Goal: Navigation & Orientation: Find specific page/section

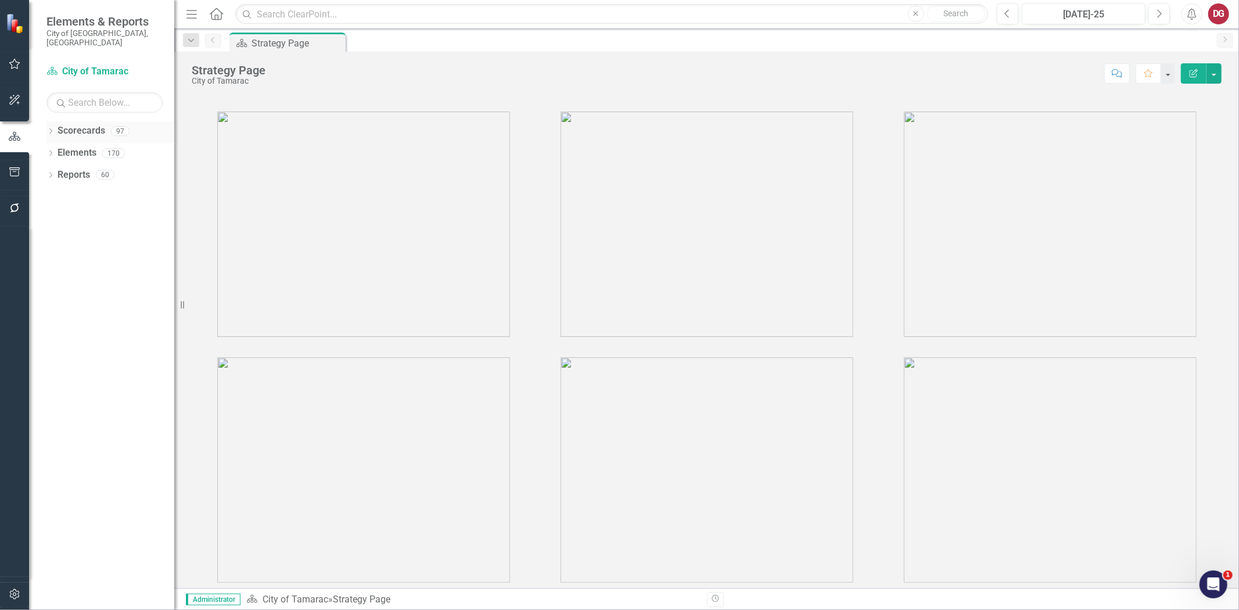
click at [49, 129] on icon "Dropdown" at bounding box center [50, 132] width 8 height 6
click at [56, 149] on icon "Dropdown" at bounding box center [56, 152] width 9 height 7
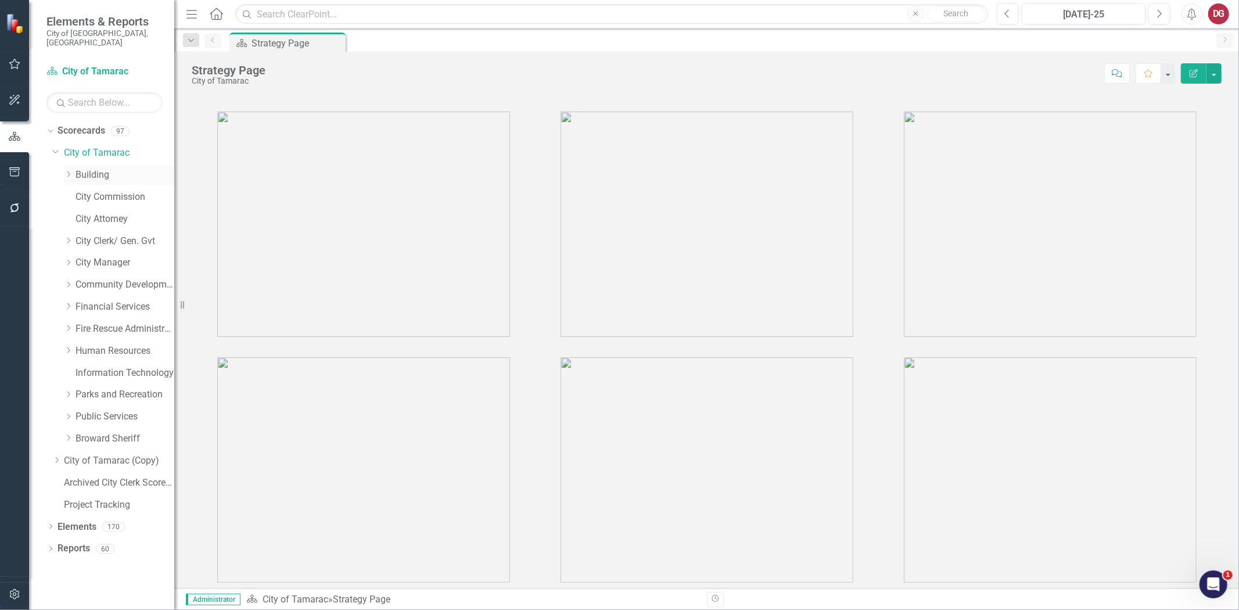
click at [80, 168] on link "Building" at bounding box center [124, 174] width 99 height 13
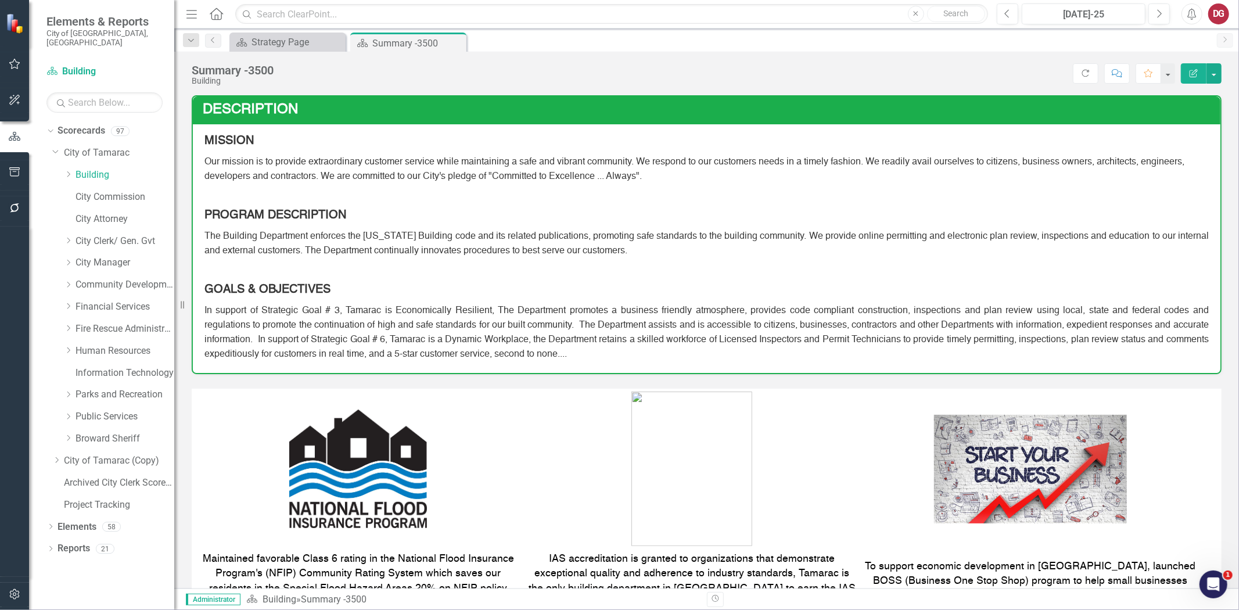
click at [542, 38] on div "Scorecard Strategy Page Close Scorecard Summary -3500 Pin Close" at bounding box center [719, 42] width 984 height 19
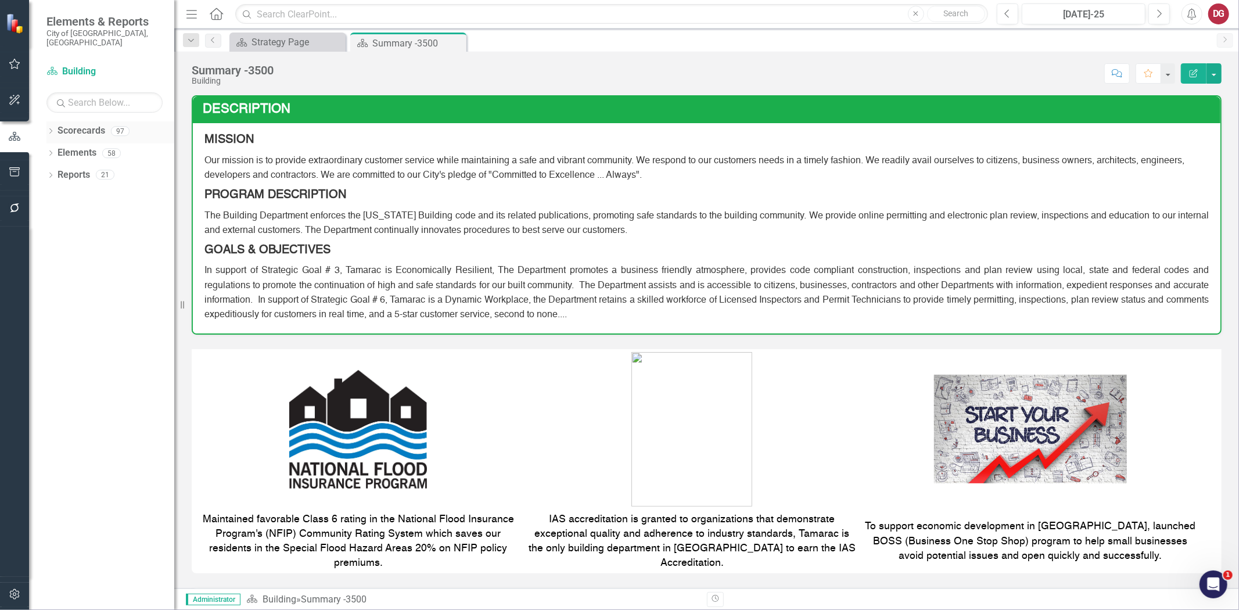
click at [49, 129] on icon "Dropdown" at bounding box center [50, 132] width 8 height 6
click at [55, 149] on icon "Dropdown" at bounding box center [56, 152] width 9 height 7
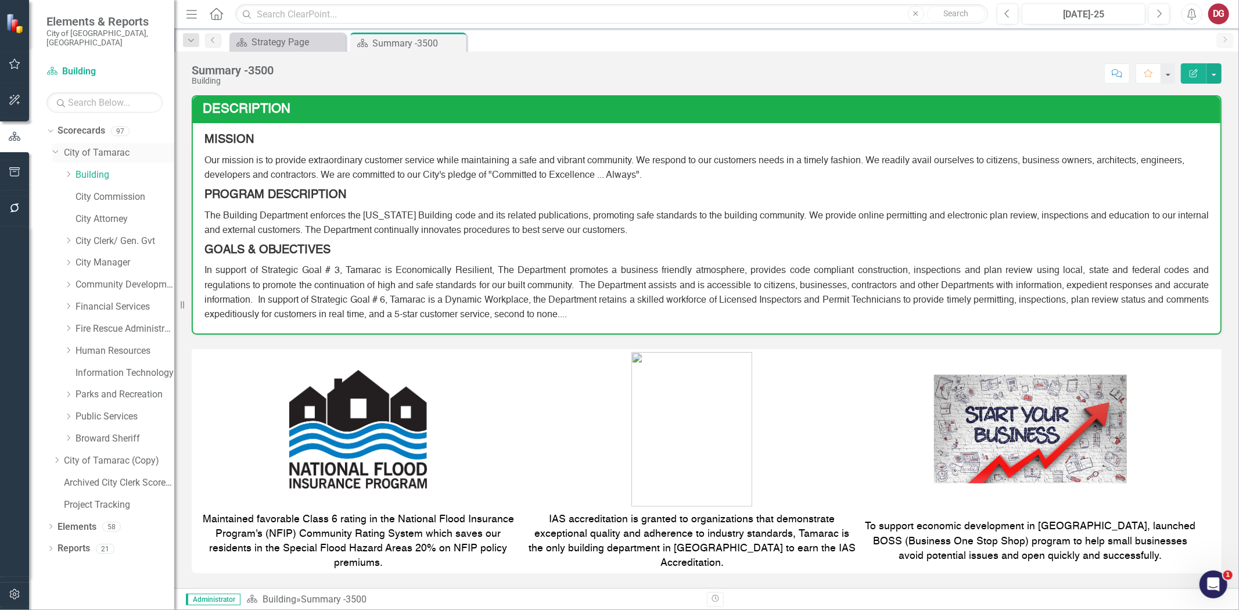
click at [56, 146] on icon "Dropdown" at bounding box center [55, 150] width 7 height 9
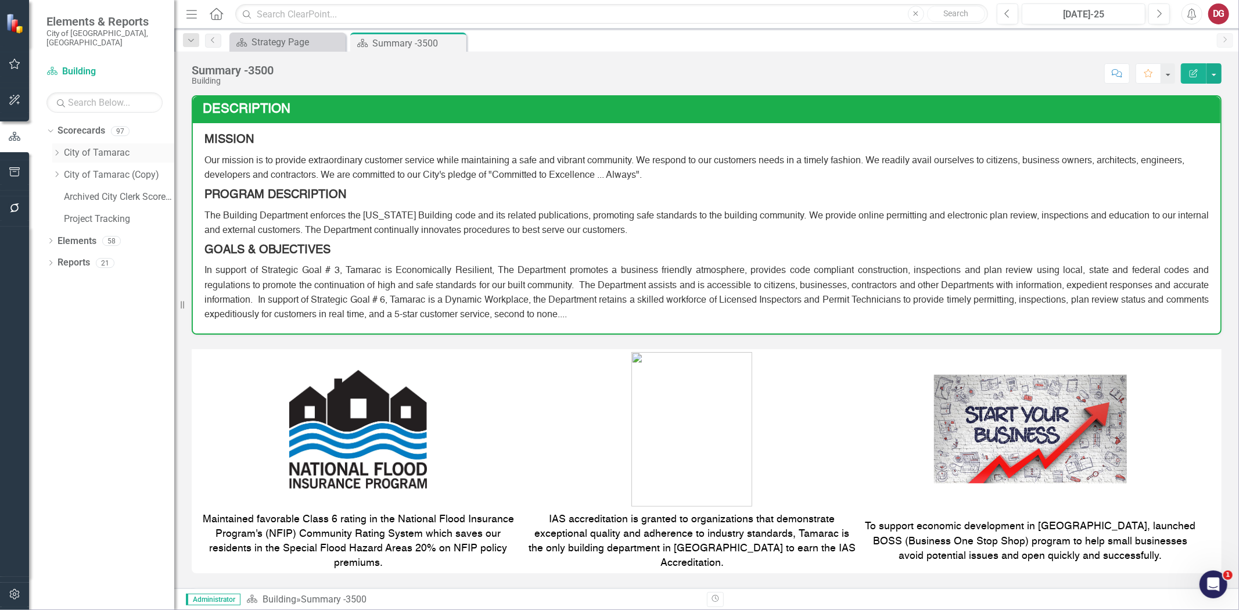
click at [57, 143] on div "Dropdown City of Tamarac" at bounding box center [113, 152] width 122 height 19
click at [53, 149] on icon "Dropdown" at bounding box center [56, 152] width 9 height 7
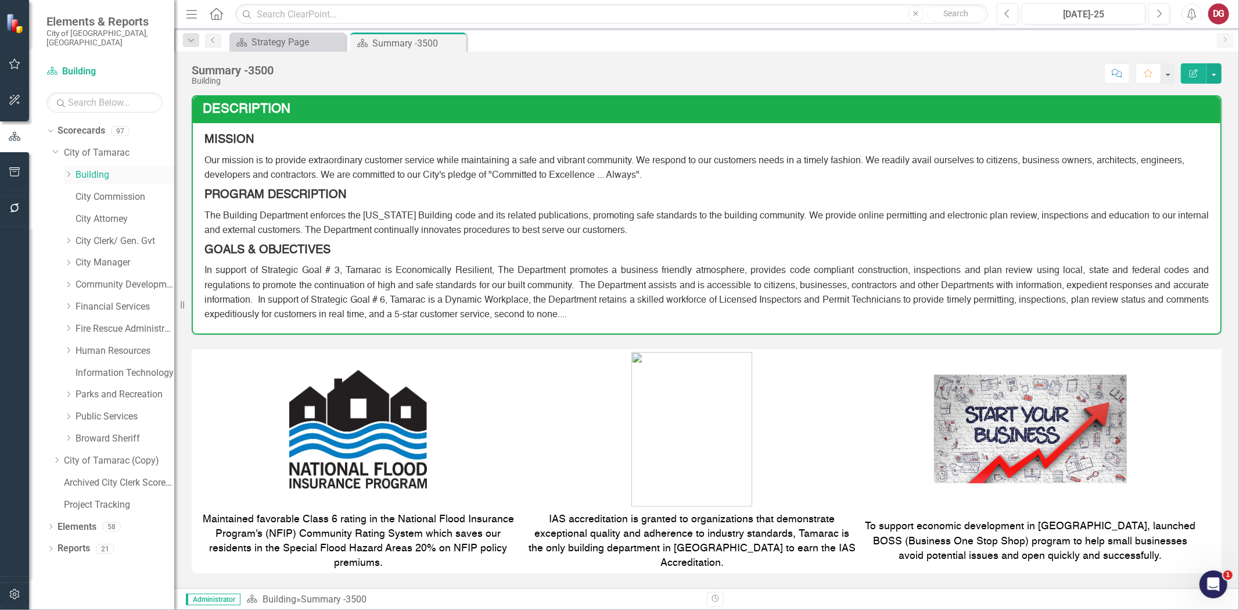
click at [66, 171] on icon "Dropdown" at bounding box center [68, 174] width 9 height 7
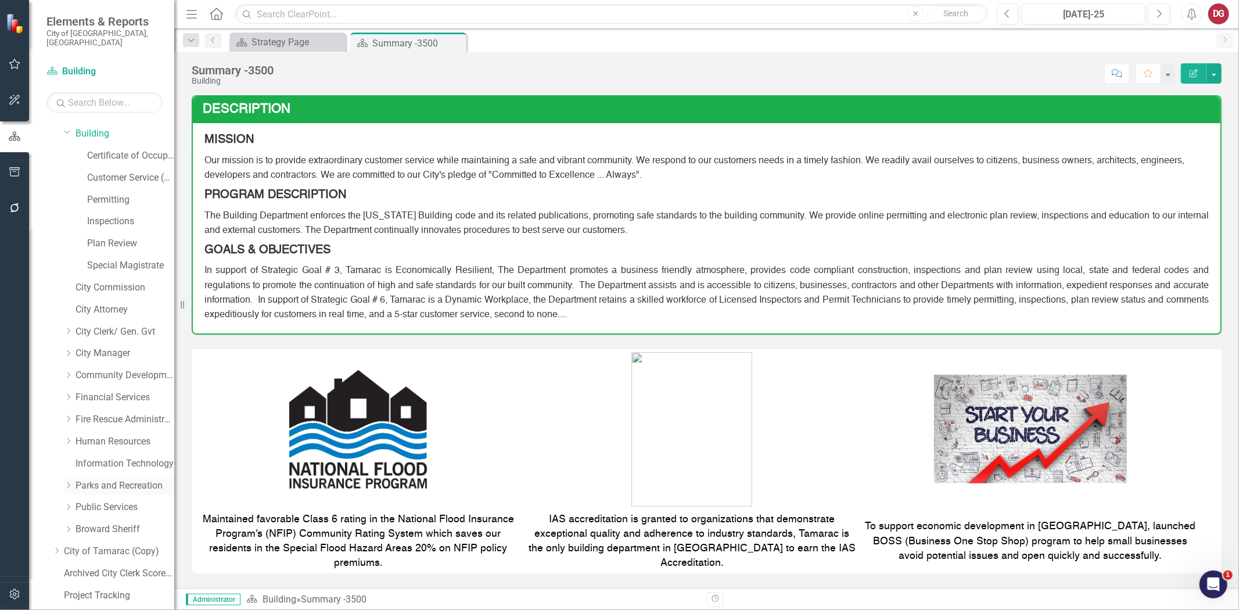
scroll to position [74, 0]
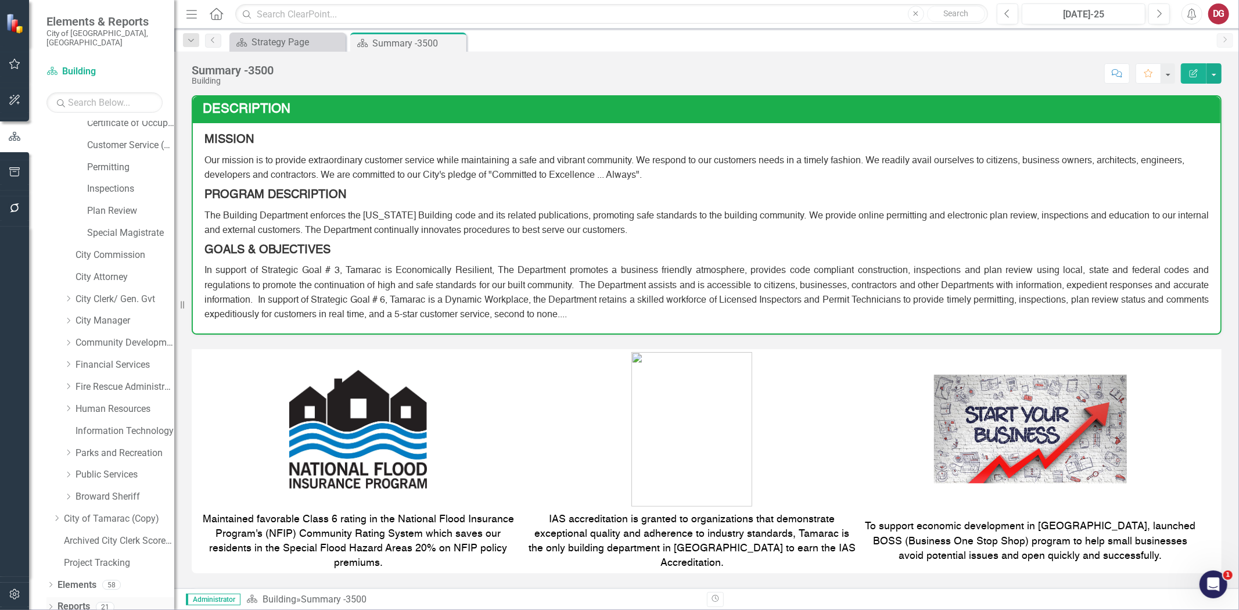
click at [48, 605] on icon "Dropdown" at bounding box center [50, 608] width 8 height 6
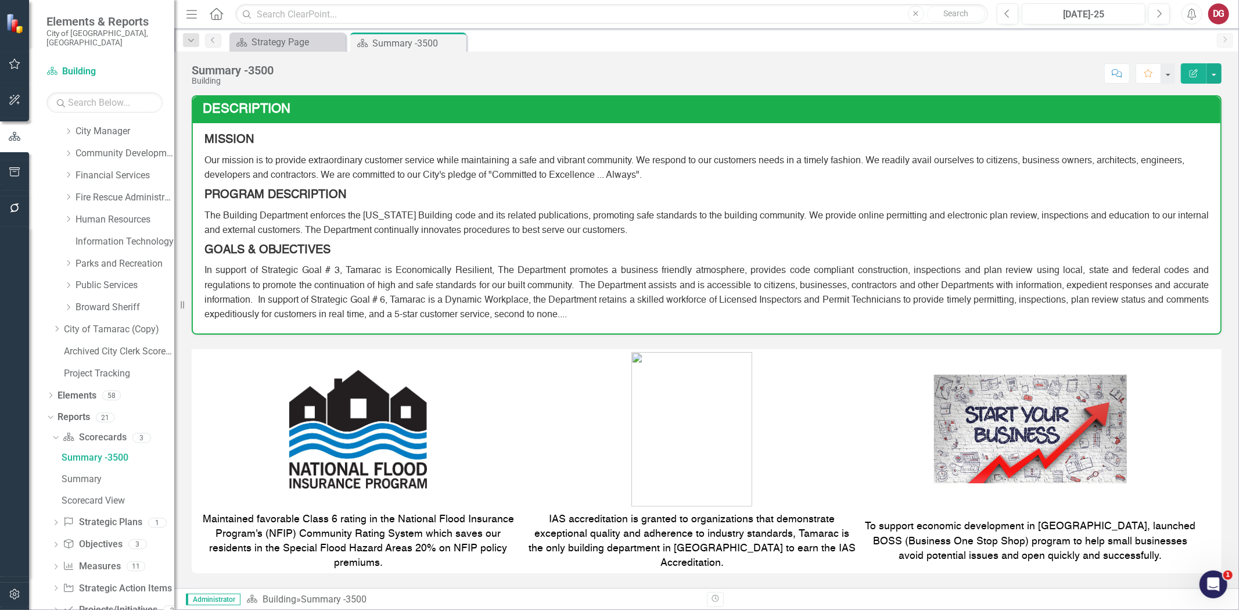
scroll to position [268, 0]
click at [86, 469] on div "Summary" at bounding box center [118, 474] width 113 height 10
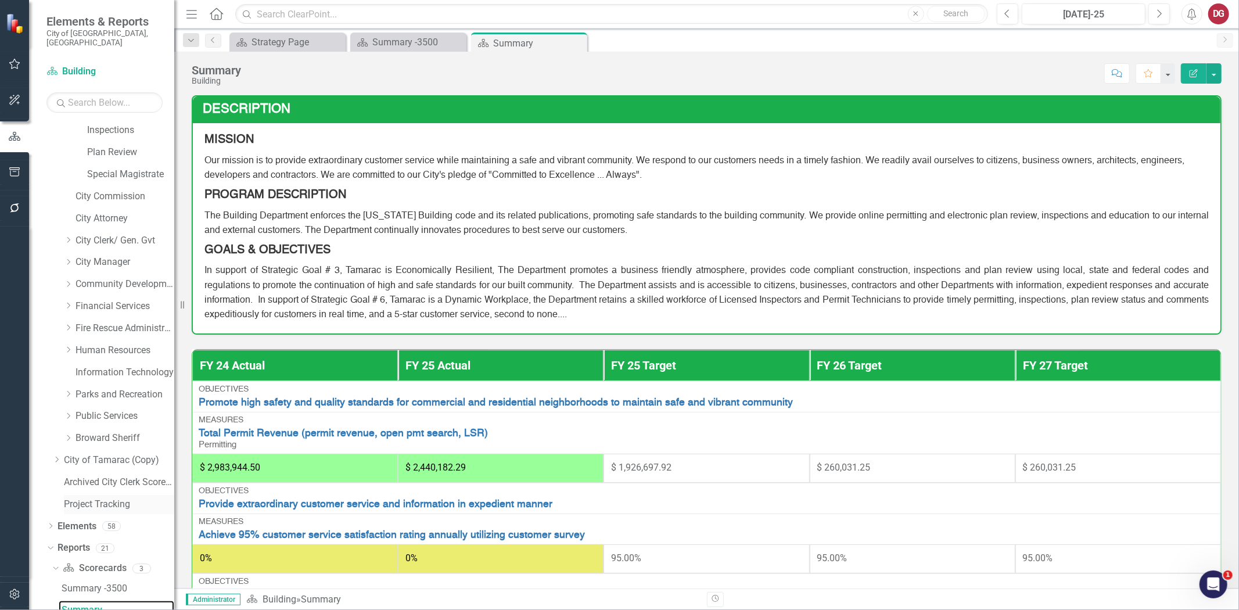
scroll to position [262, 0]
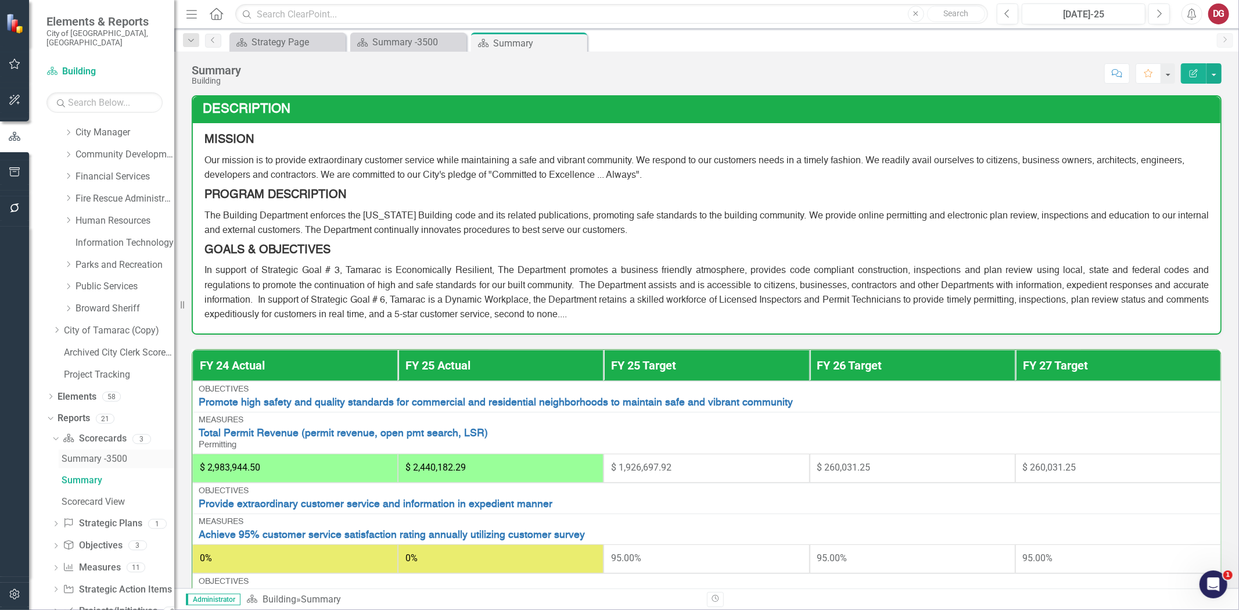
click at [109, 454] on div "Summary -3500" at bounding box center [118, 459] width 113 height 10
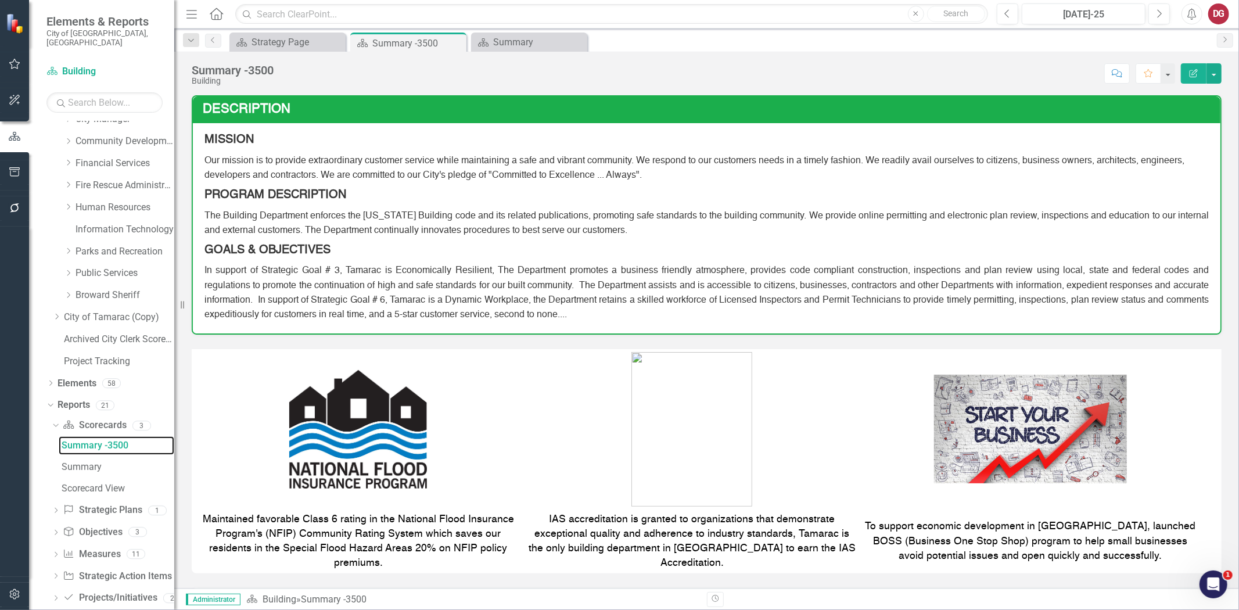
scroll to position [285, 0]
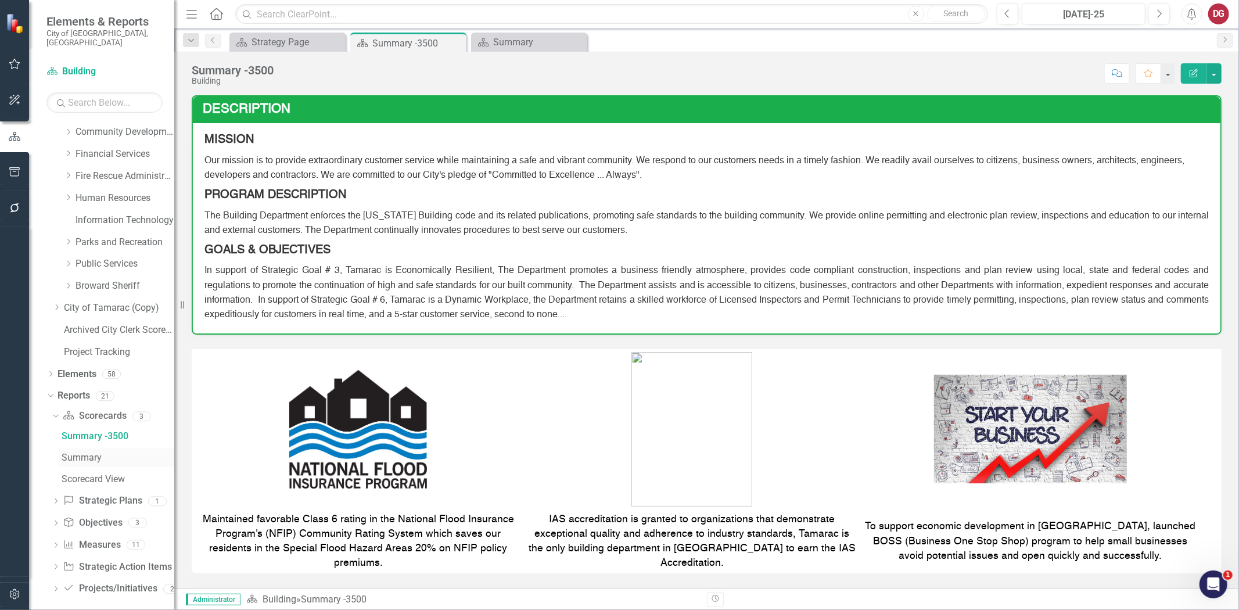
click at [86, 452] on div "Summary" at bounding box center [118, 457] width 113 height 10
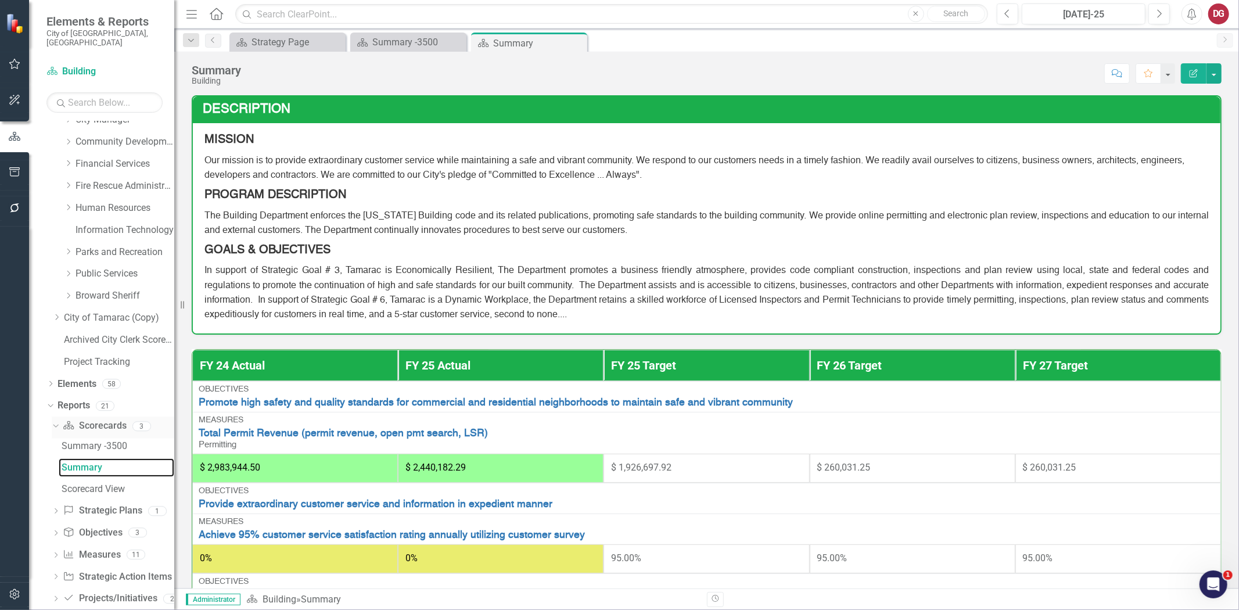
scroll to position [285, 0]
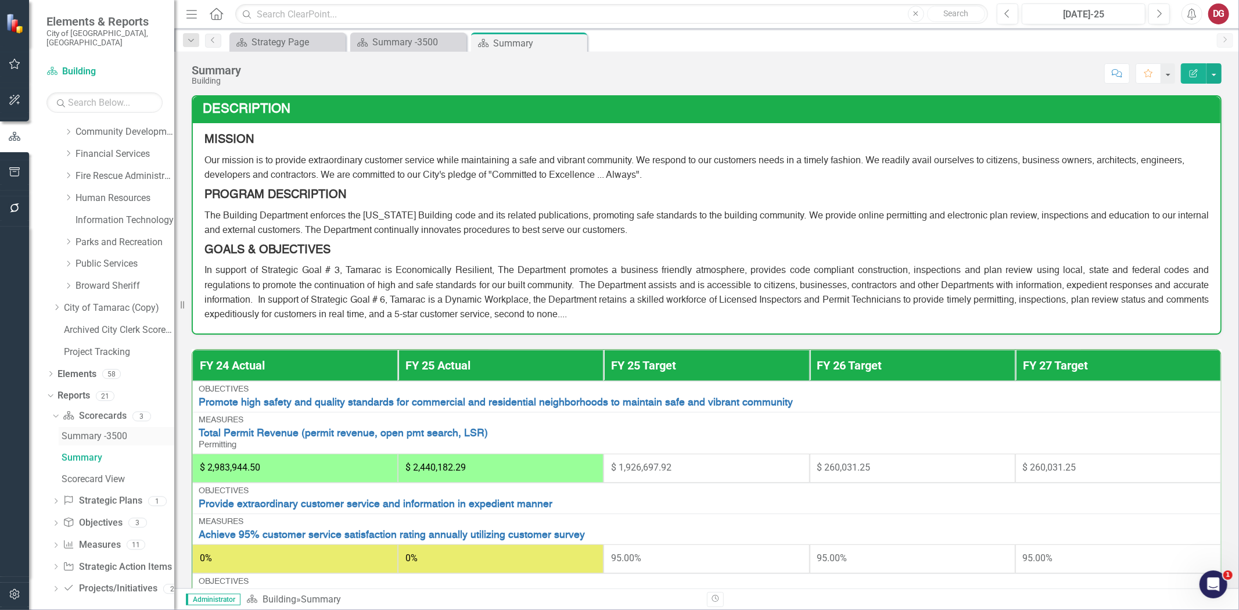
click at [110, 431] on div "Summary -3500" at bounding box center [118, 436] width 113 height 10
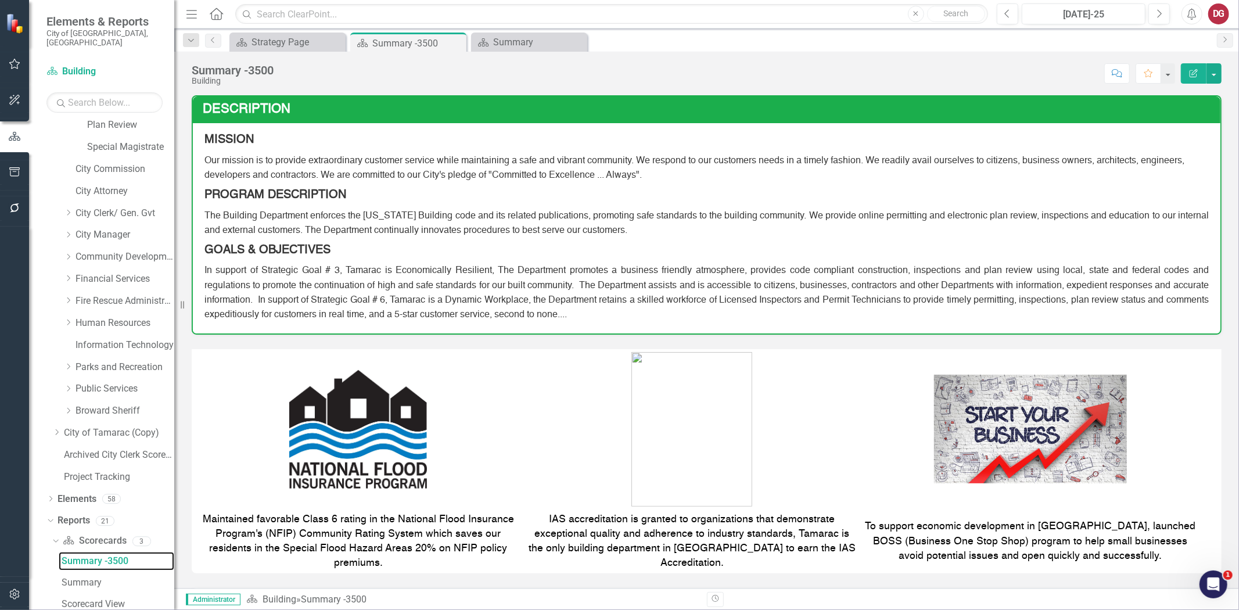
scroll to position [240, 0]
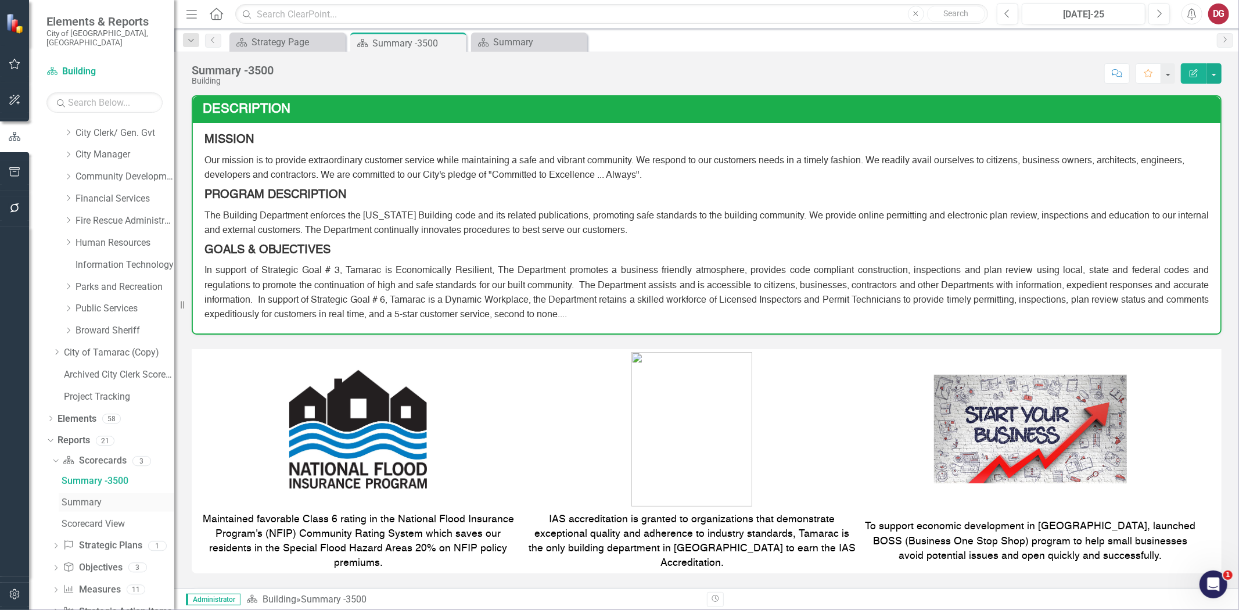
click at [94, 497] on div "Summary" at bounding box center [118, 502] width 113 height 10
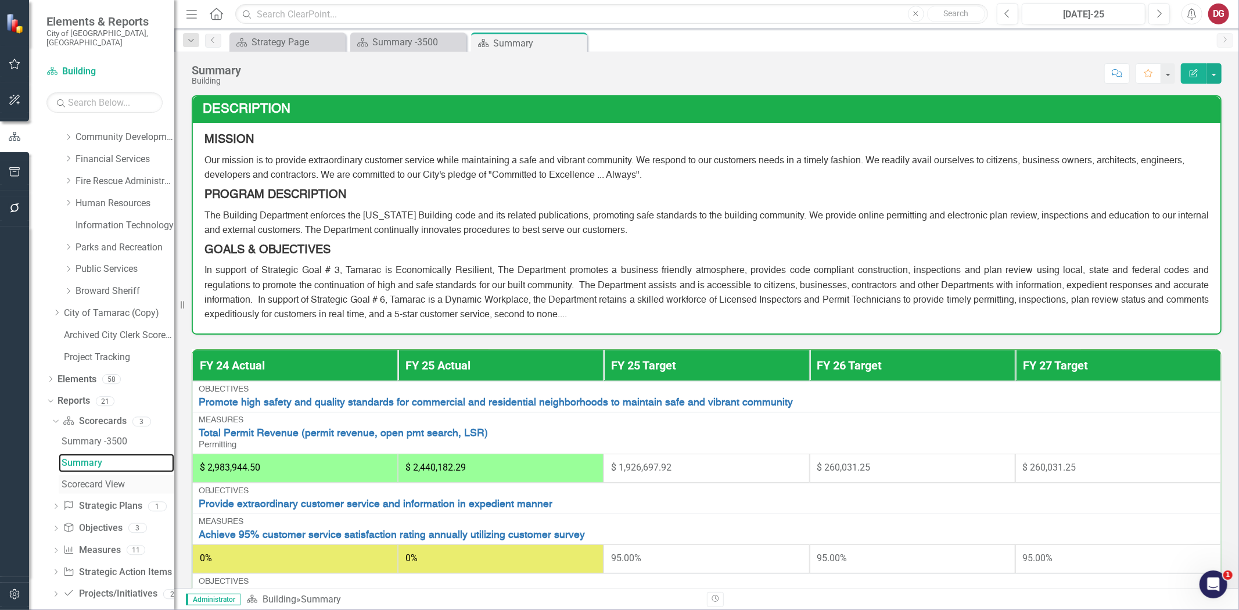
scroll to position [285, 0]
